Goal: Task Accomplishment & Management: Use online tool/utility

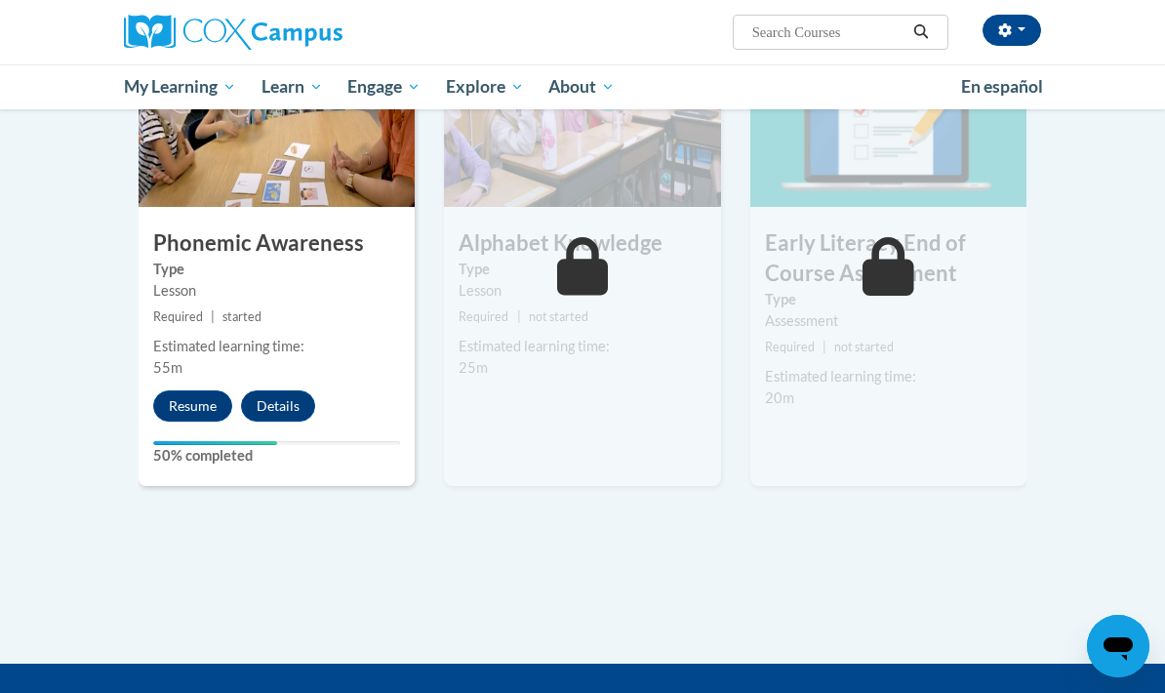
scroll to position [1064, 0]
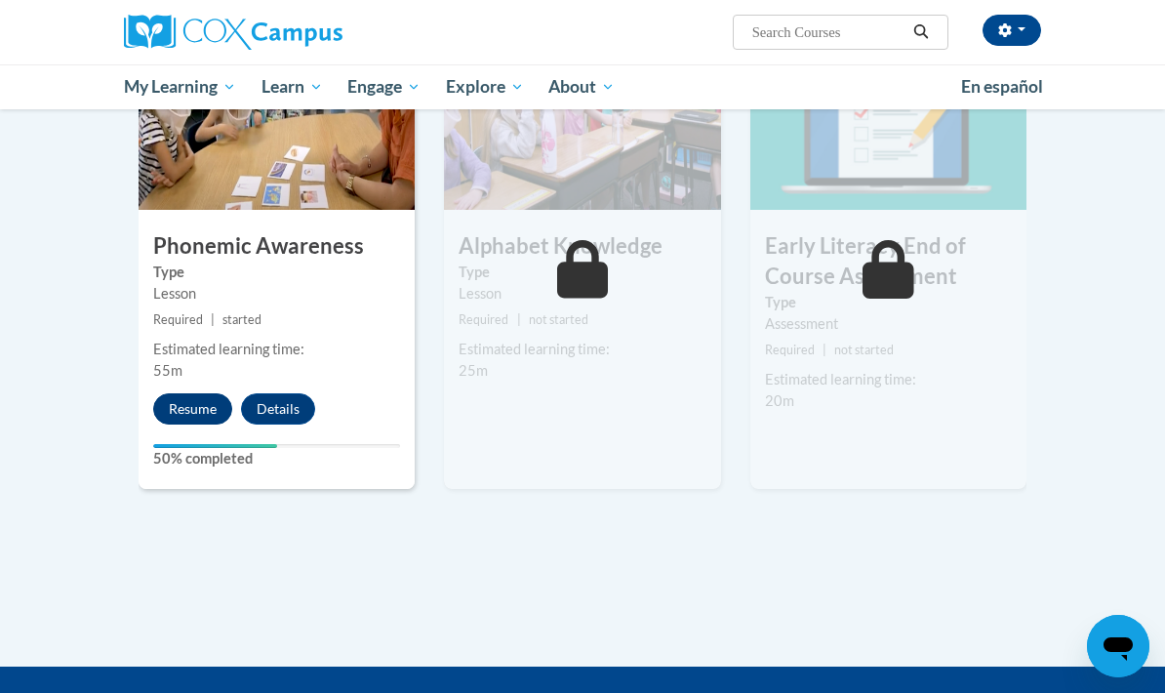
click at [210, 393] on button "Resume" at bounding box center [192, 408] width 79 height 31
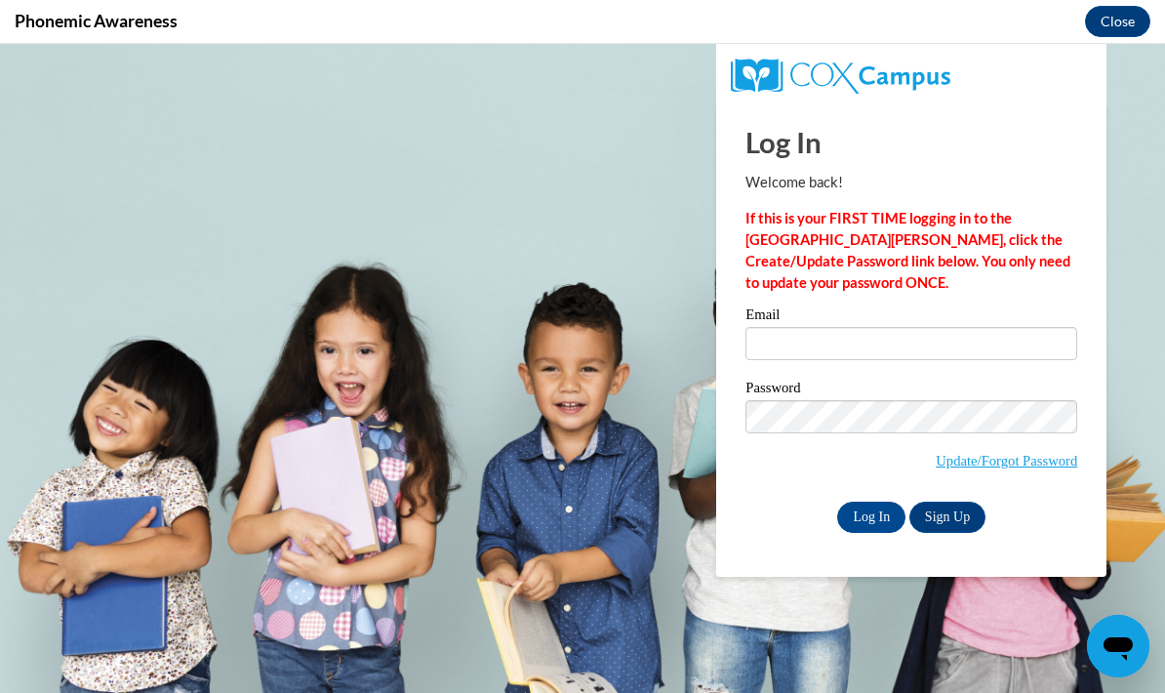
scroll to position [0, 0]
click at [805, 352] on input "Email" at bounding box center [912, 343] width 332 height 33
type input "[EMAIL_ADDRESS][DOMAIN_NAME]"
click at [882, 520] on input "Log In" at bounding box center [871, 517] width 68 height 31
